Goal: Task Accomplishment & Management: Manage account settings

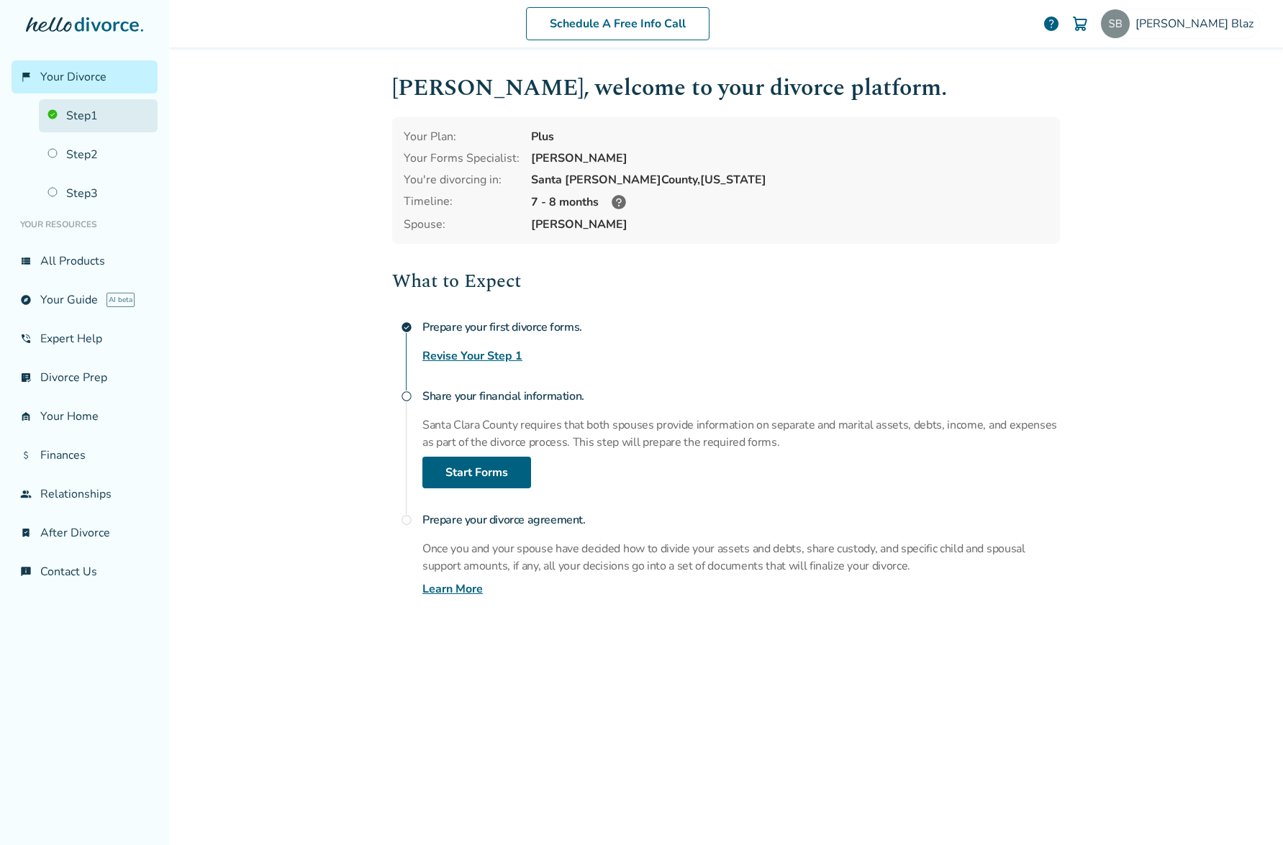
click at [99, 117] on link "Step 1" at bounding box center [98, 115] width 119 height 33
click at [470, 354] on link "Revise Your Step 1" at bounding box center [472, 356] width 100 height 17
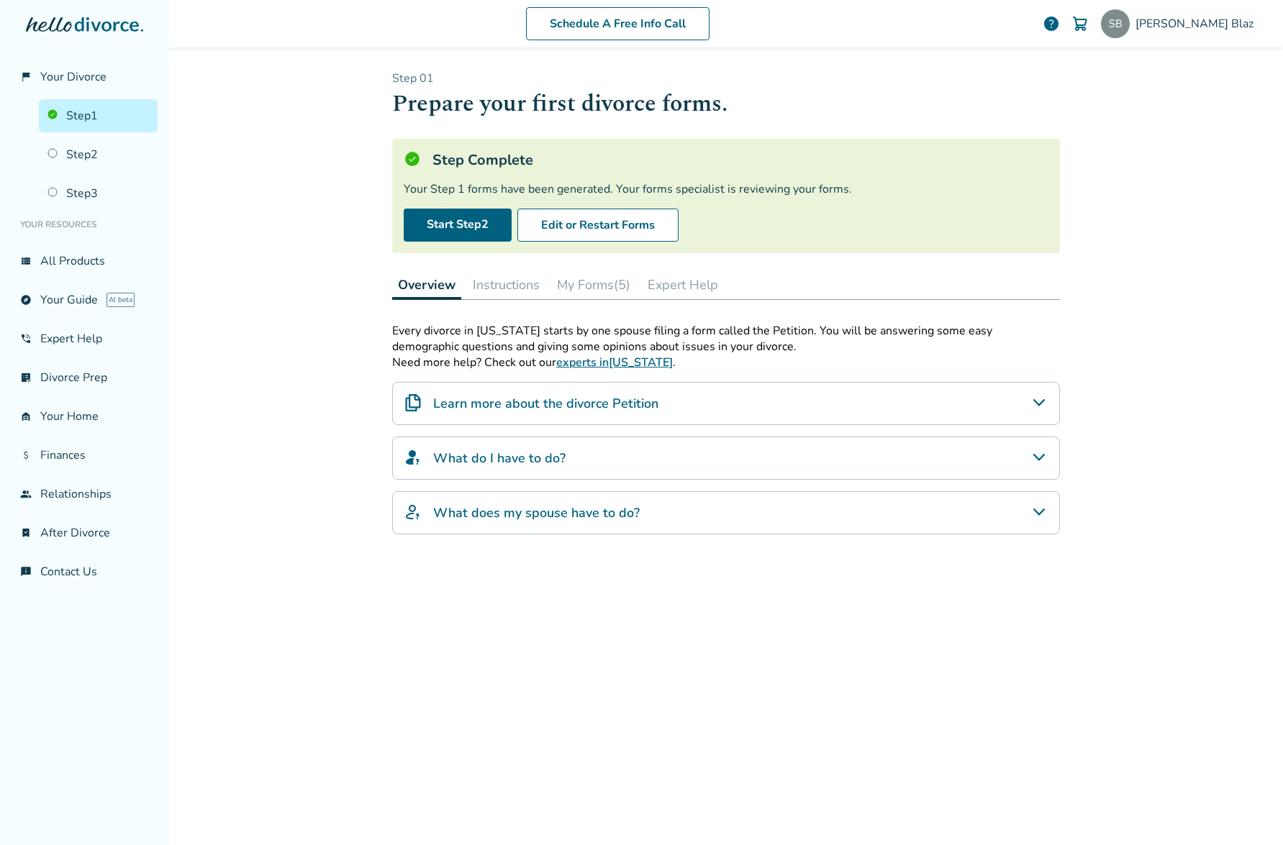
click at [607, 284] on button "My Forms (5)" at bounding box center [593, 285] width 85 height 29
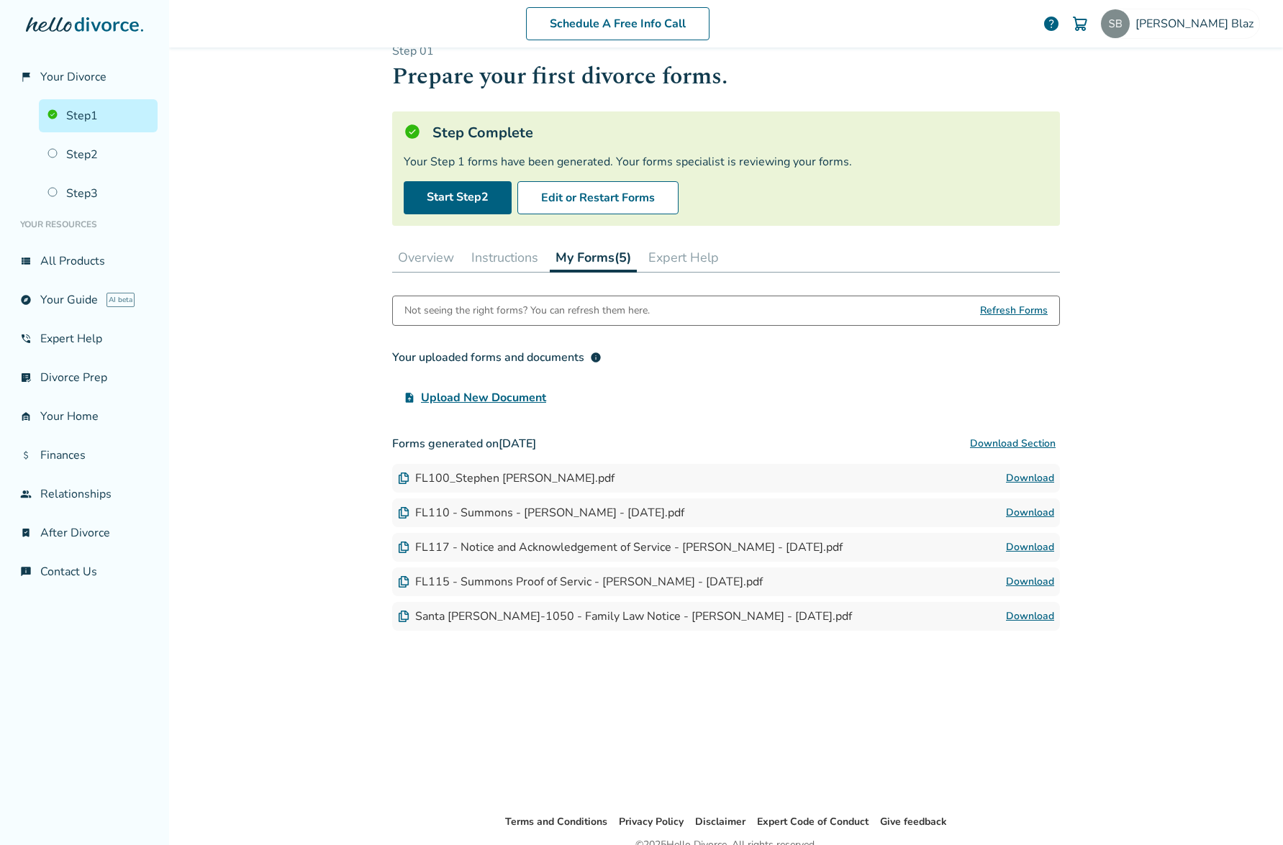
scroll to position [37, 0]
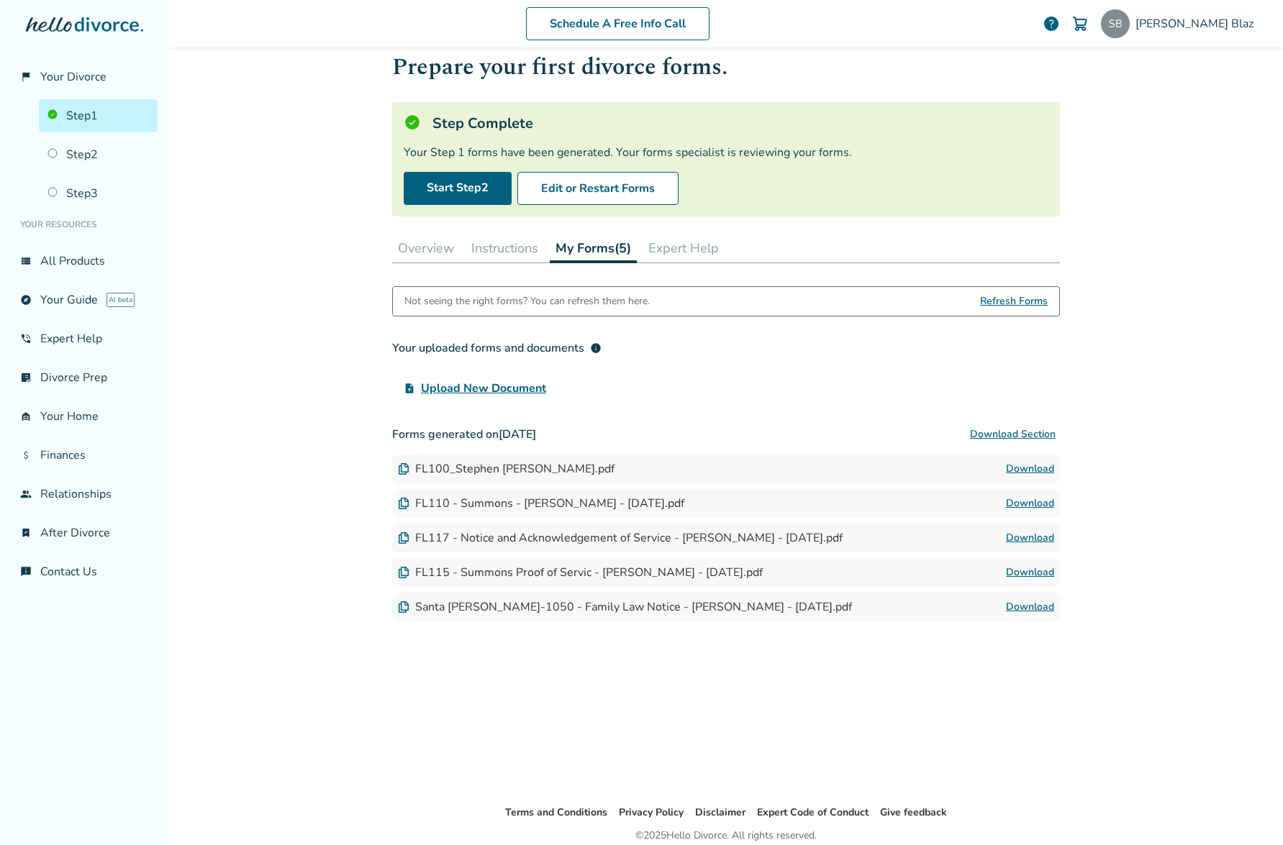
click at [1015, 433] on button "Download Section" at bounding box center [1013, 434] width 94 height 29
click at [504, 604] on div "Santa [PERSON_NAME]-1050 - Family Law Notice - [PERSON_NAME] - [DATE].pdf" at bounding box center [625, 607] width 454 height 16
click at [1130, 26] on img at bounding box center [1115, 23] width 29 height 29
click at [1085, 244] on button "Sign Out" at bounding box center [1095, 254] width 55 height 21
